Goal: Task Accomplishment & Management: Use online tool/utility

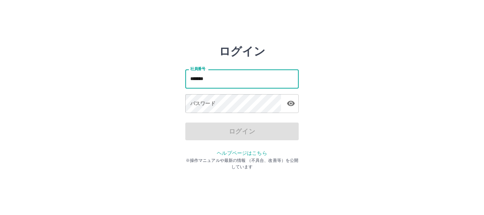
type input "*******"
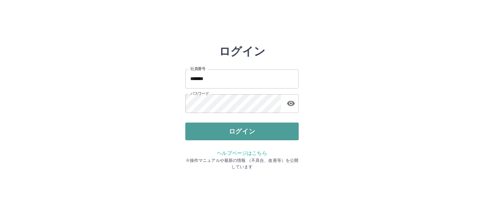
click at [272, 129] on button "ログイン" at bounding box center [241, 132] width 113 height 18
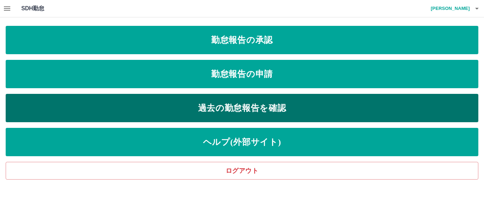
click at [250, 106] on link "過去の勤怠報告を確認" at bounding box center [242, 108] width 472 height 28
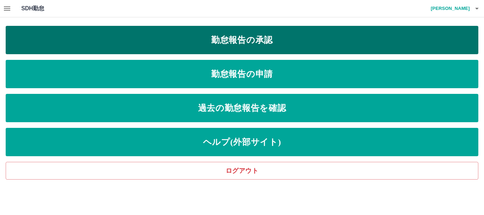
click at [200, 39] on link "勤怠報告の承認" at bounding box center [242, 40] width 472 height 28
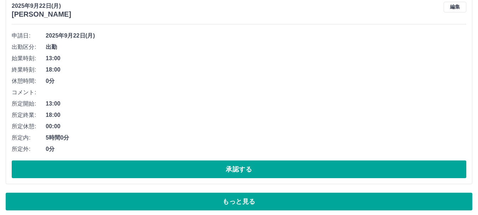
scroll to position [3597, 0]
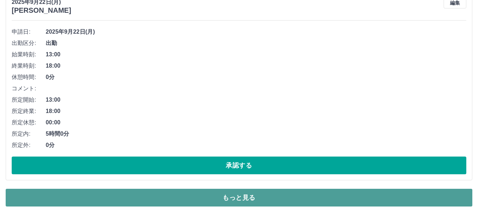
click at [94, 193] on button "もっと見る" at bounding box center [239, 198] width 466 height 18
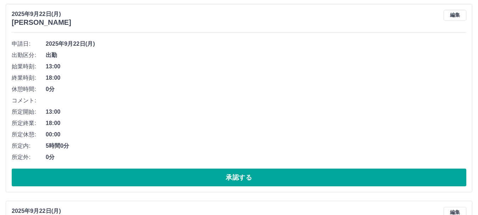
scroll to position [3549, 0]
